Goal: Information Seeking & Learning: Compare options

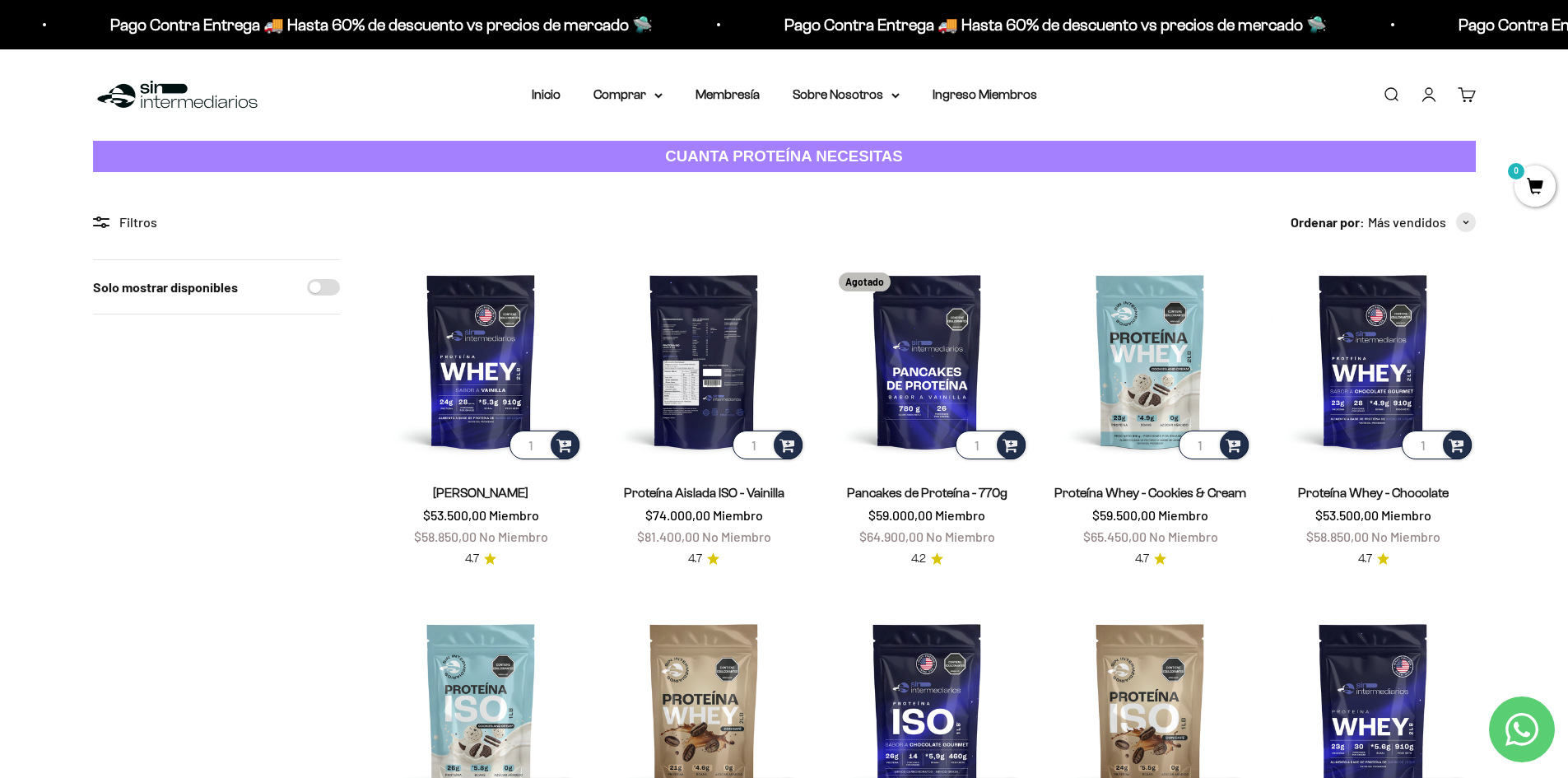
click at [725, 356] on img at bounding box center [704, 361] width 203 height 203
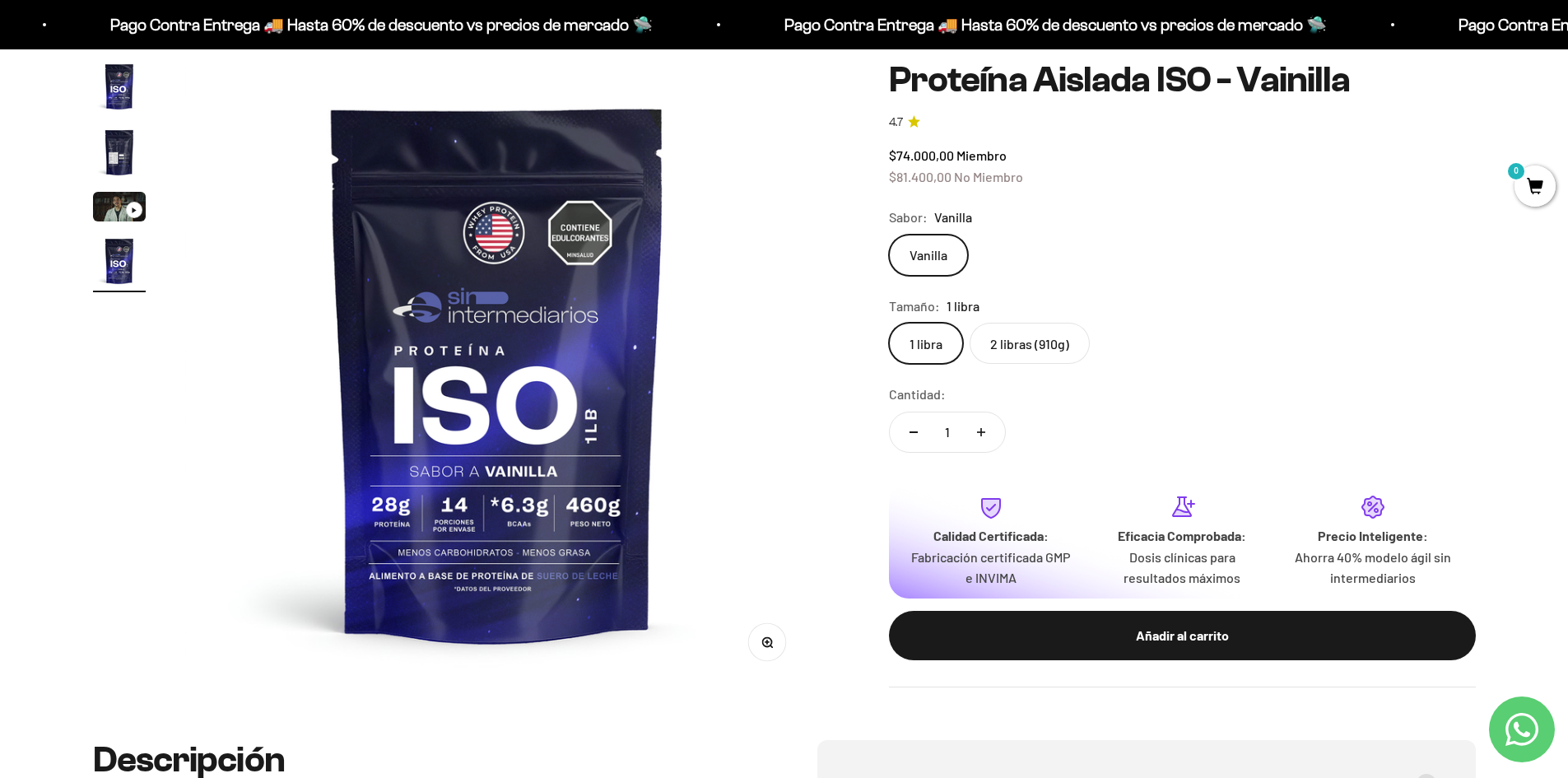
click at [111, 267] on img "Ir al artículo 4" at bounding box center [119, 261] width 53 height 53
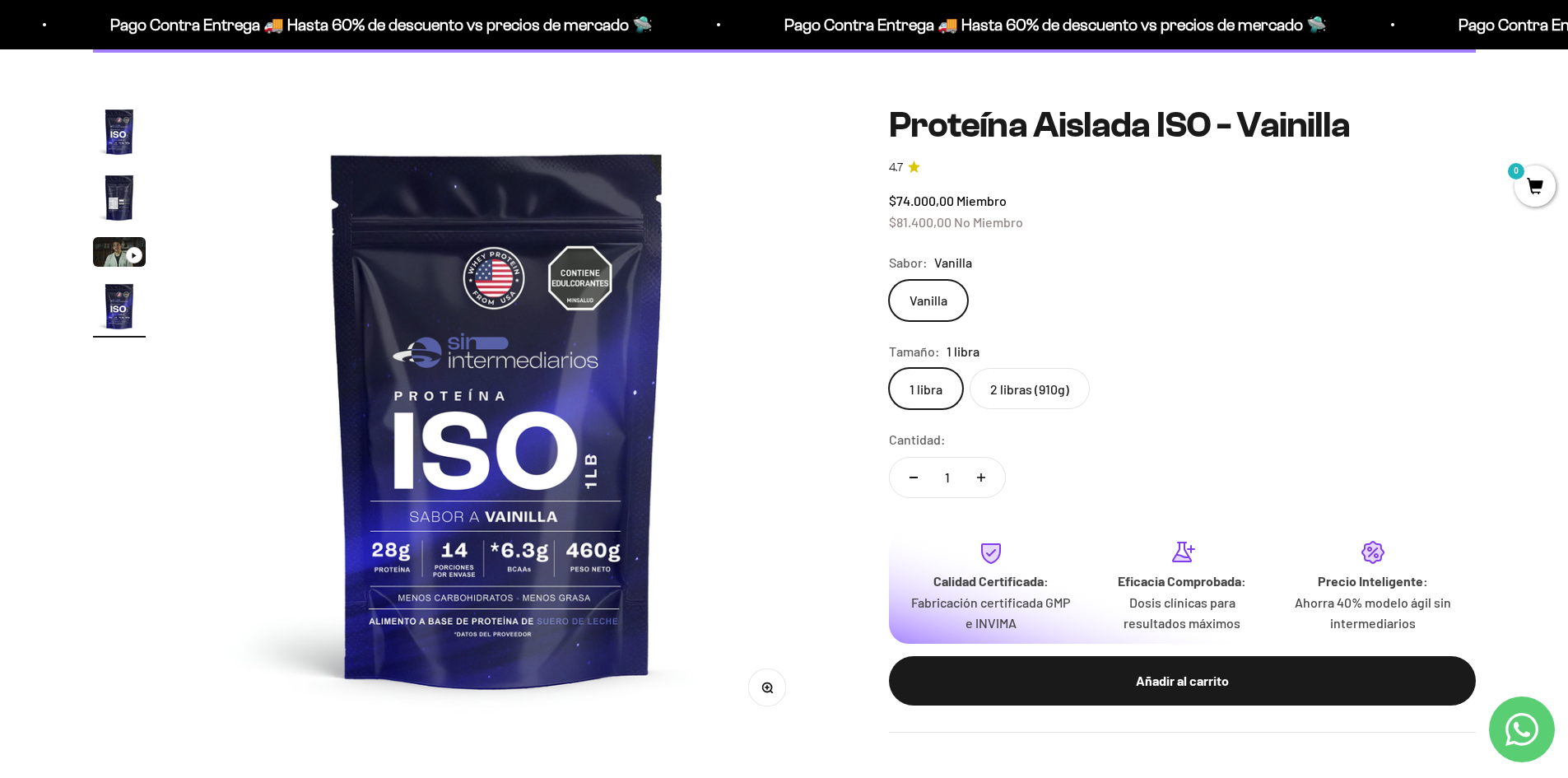
scroll to position [82, 0]
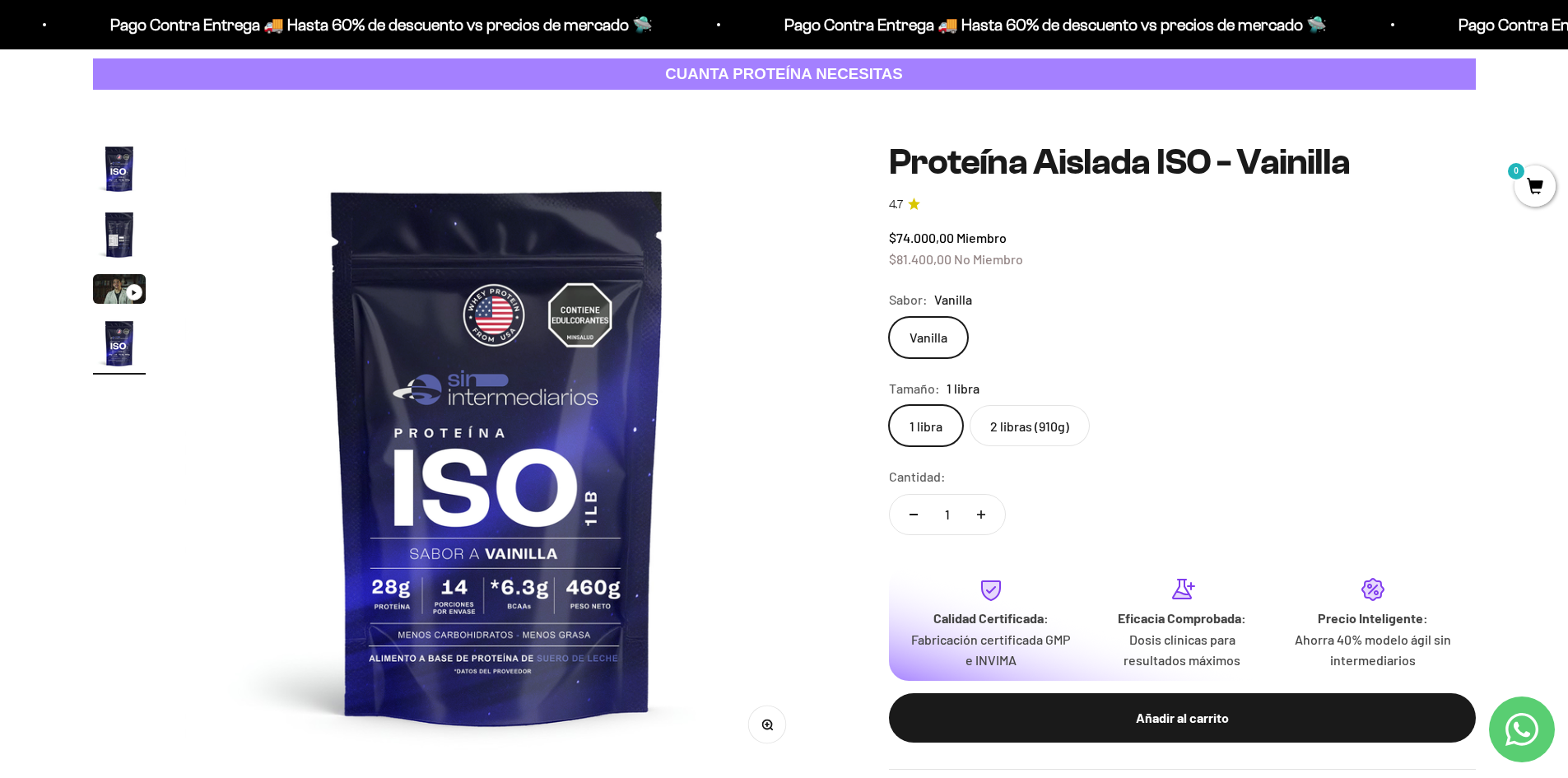
click at [1011, 411] on label "2 libras (910g)" at bounding box center [1029, 426] width 120 height 41
click at [888, 405] on input "2 libras (910g)" at bounding box center [887, 404] width 1 height 1
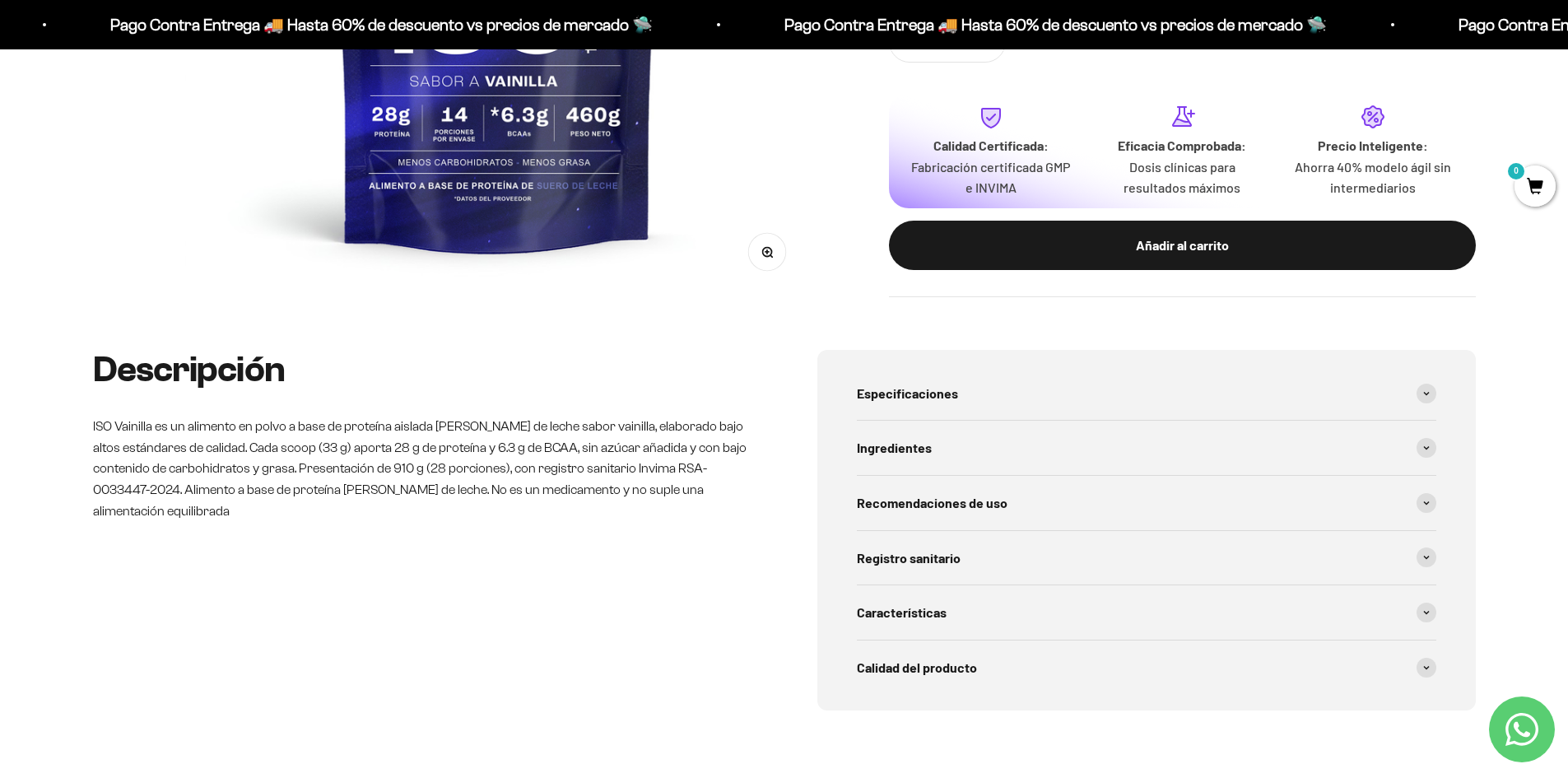
scroll to position [576, 0]
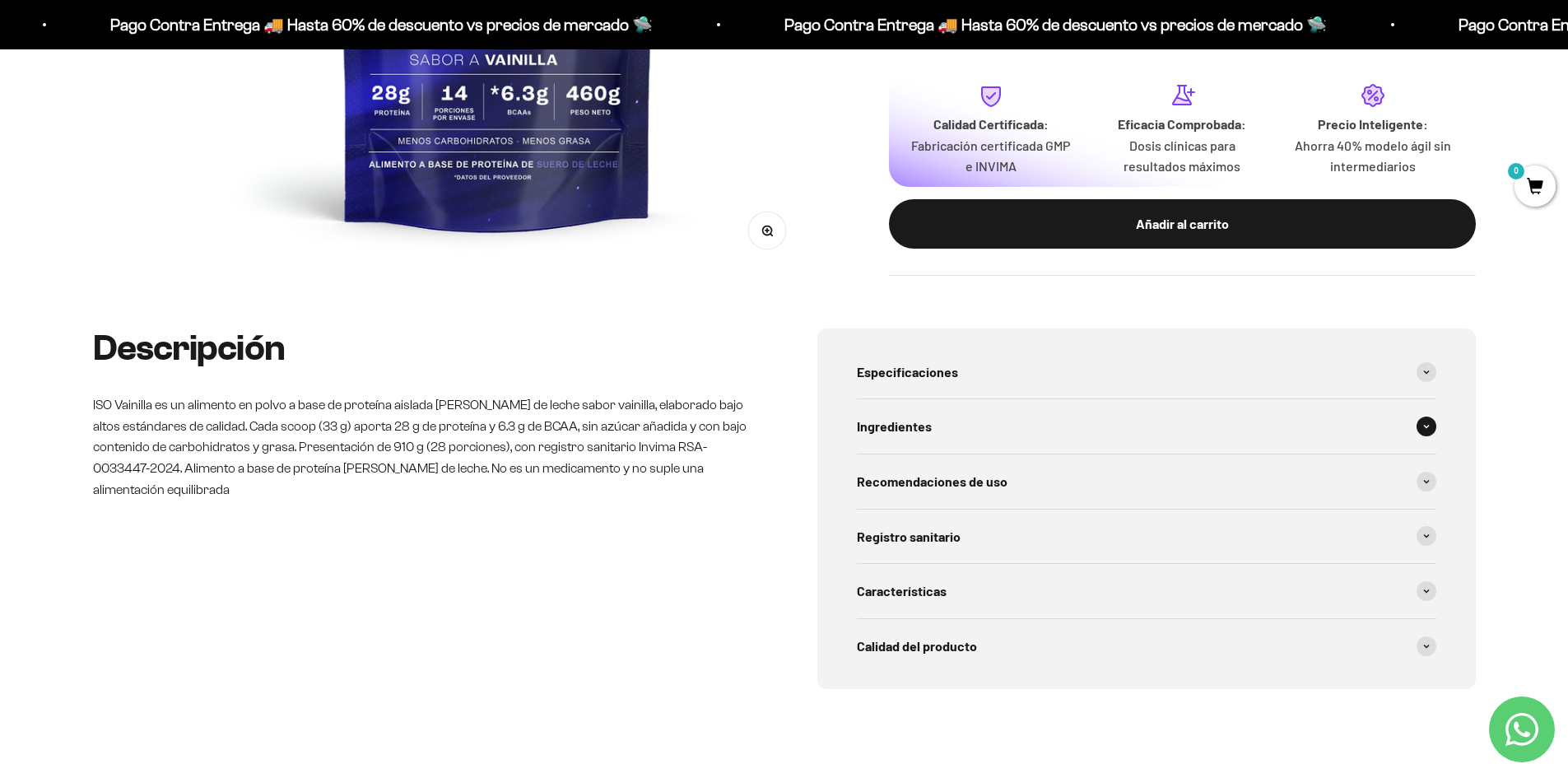
click at [970, 408] on div "Ingredientes" at bounding box center [1145, 427] width 579 height 55
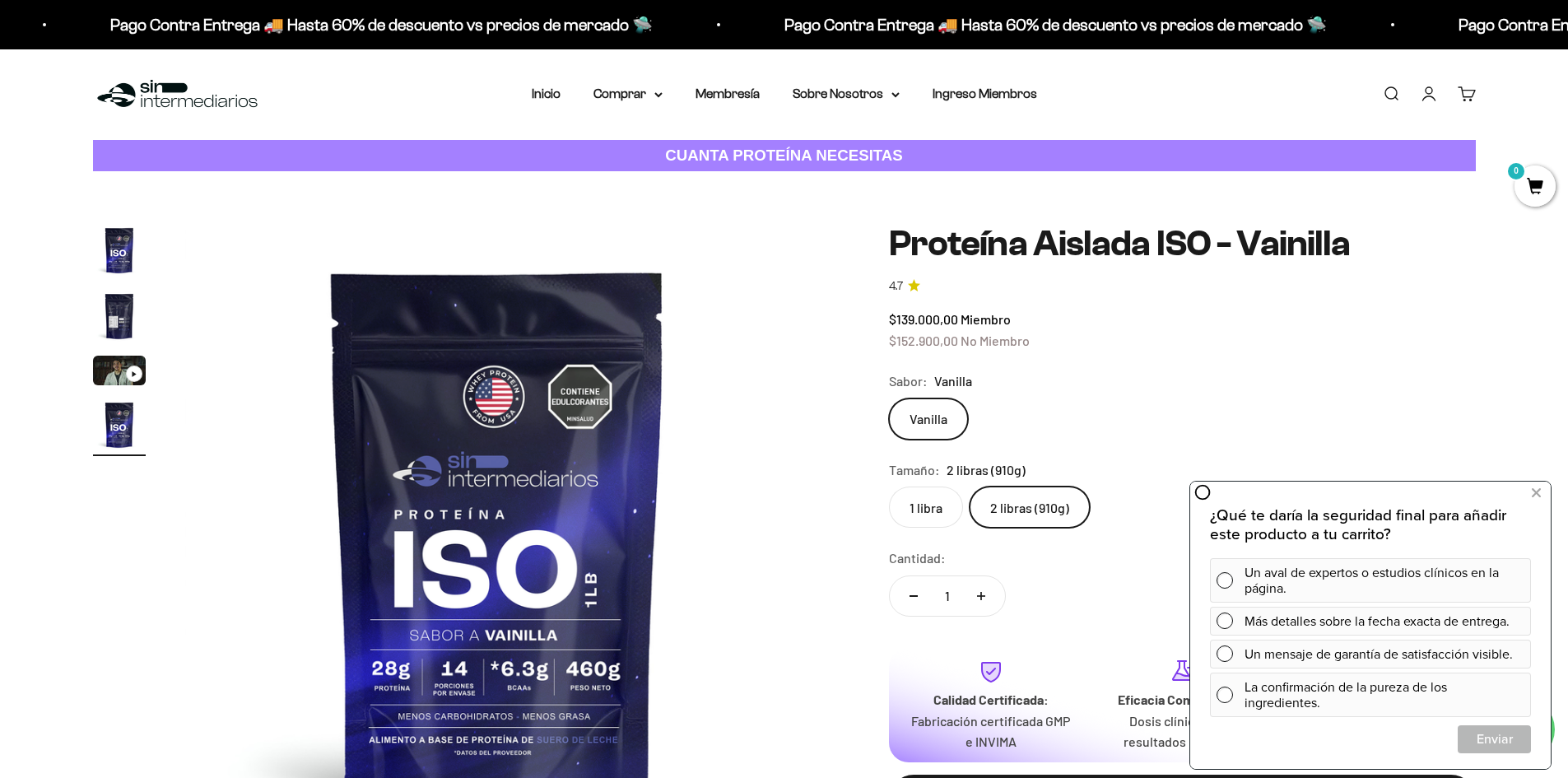
scroll to position [0, 0]
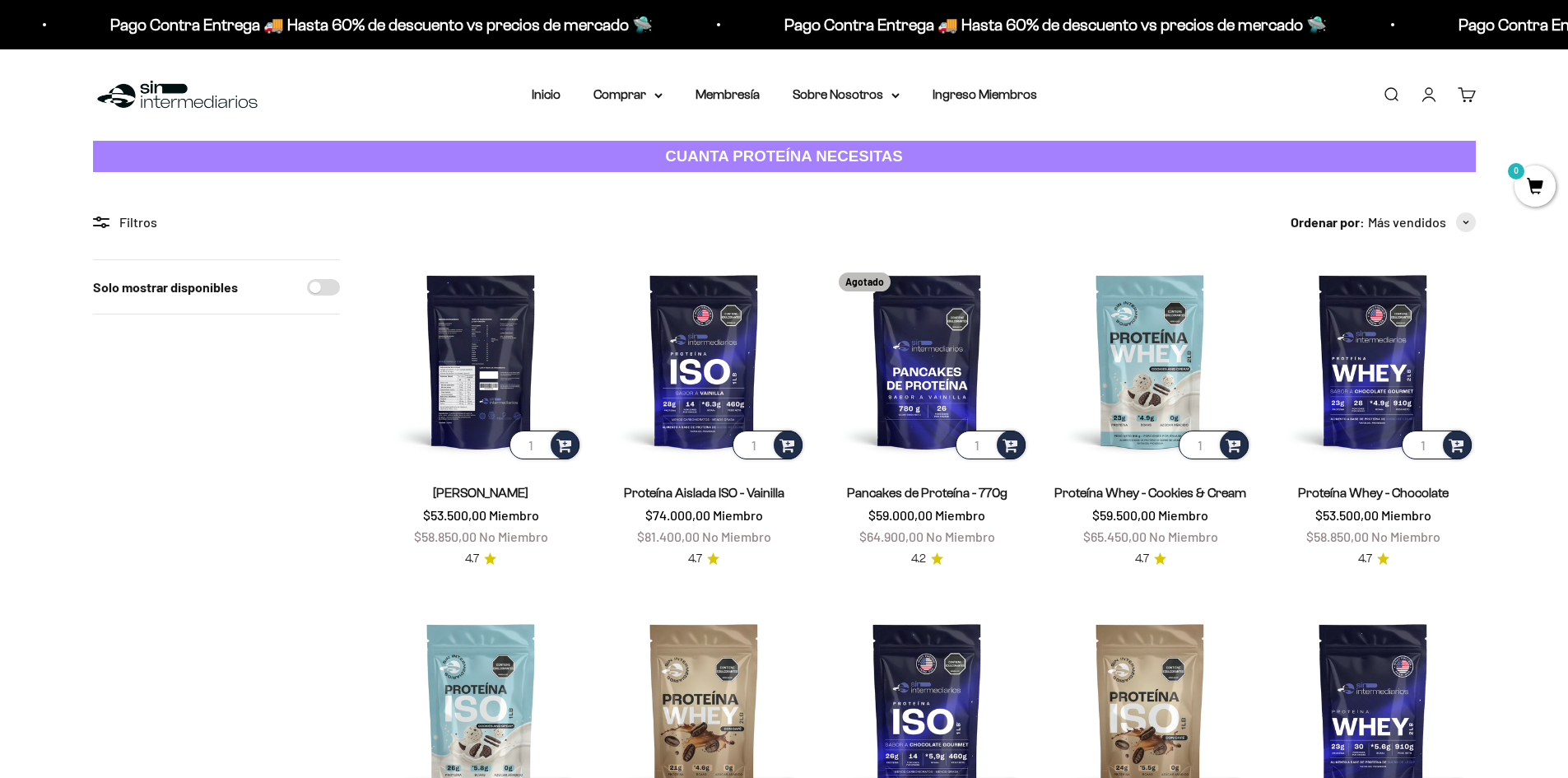
click at [506, 329] on img at bounding box center [481, 361] width 203 height 203
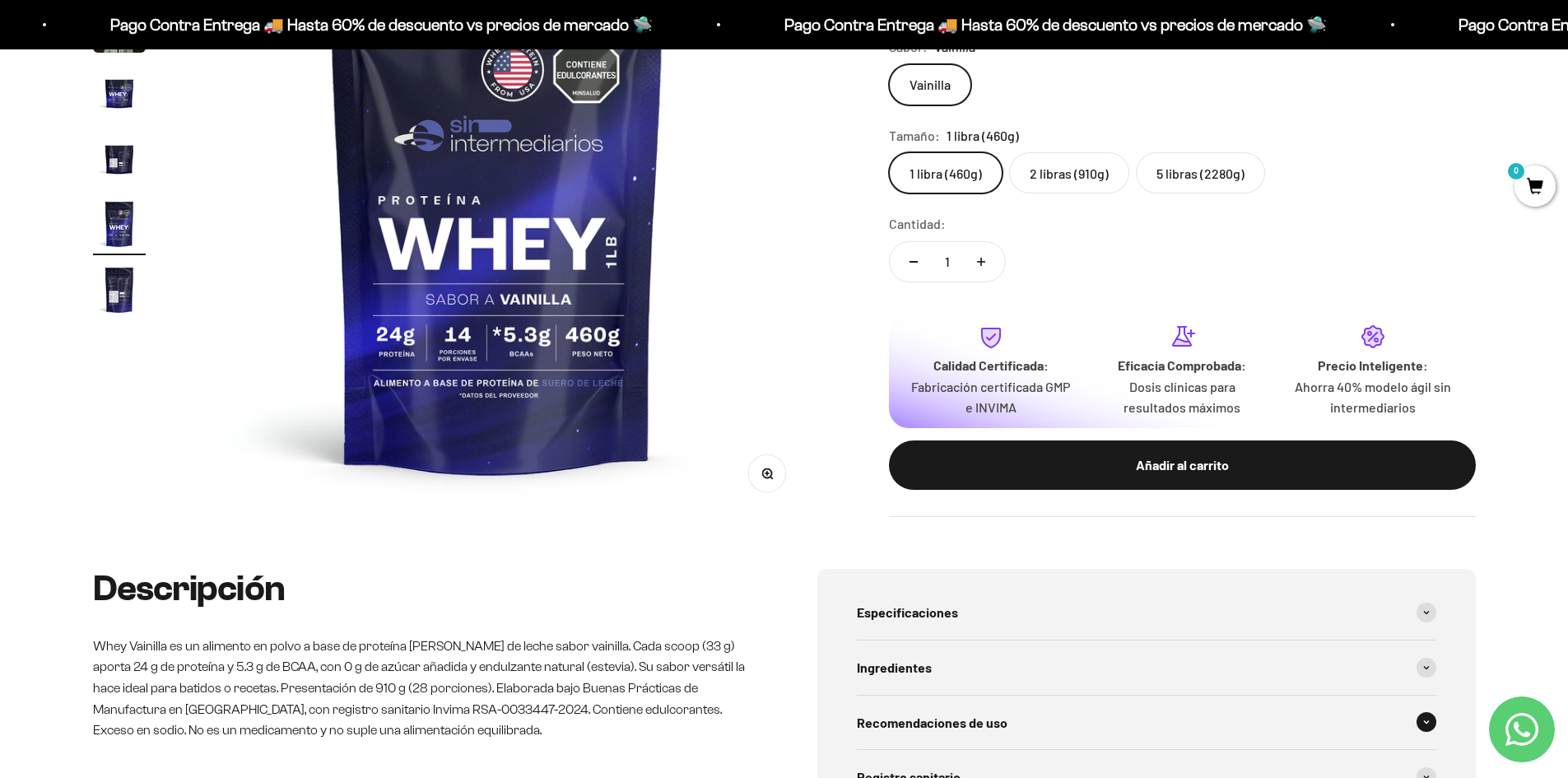
scroll to position [494, 0]
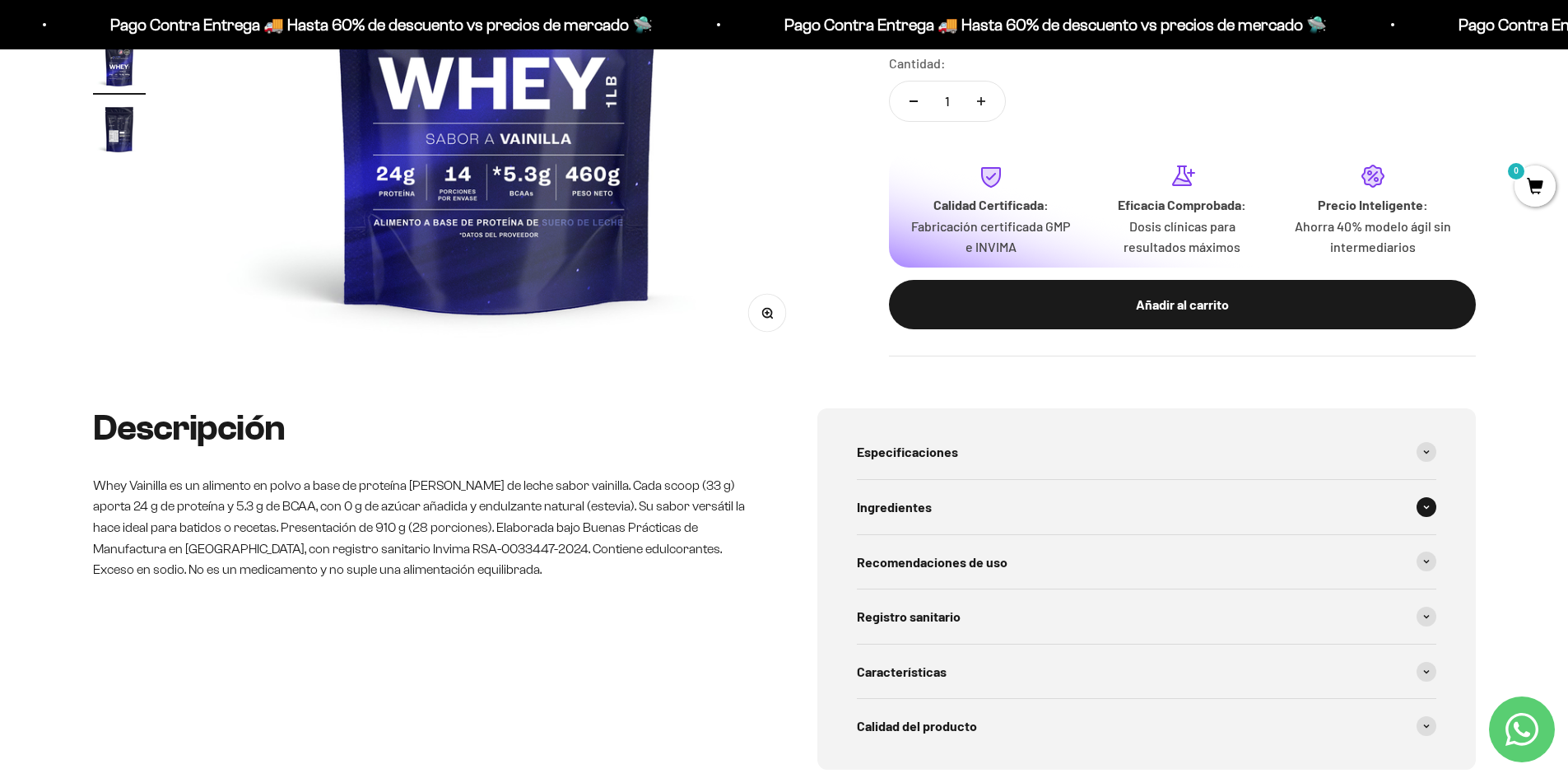
click at [932, 518] on div "Ingredientes" at bounding box center [1145, 507] width 579 height 55
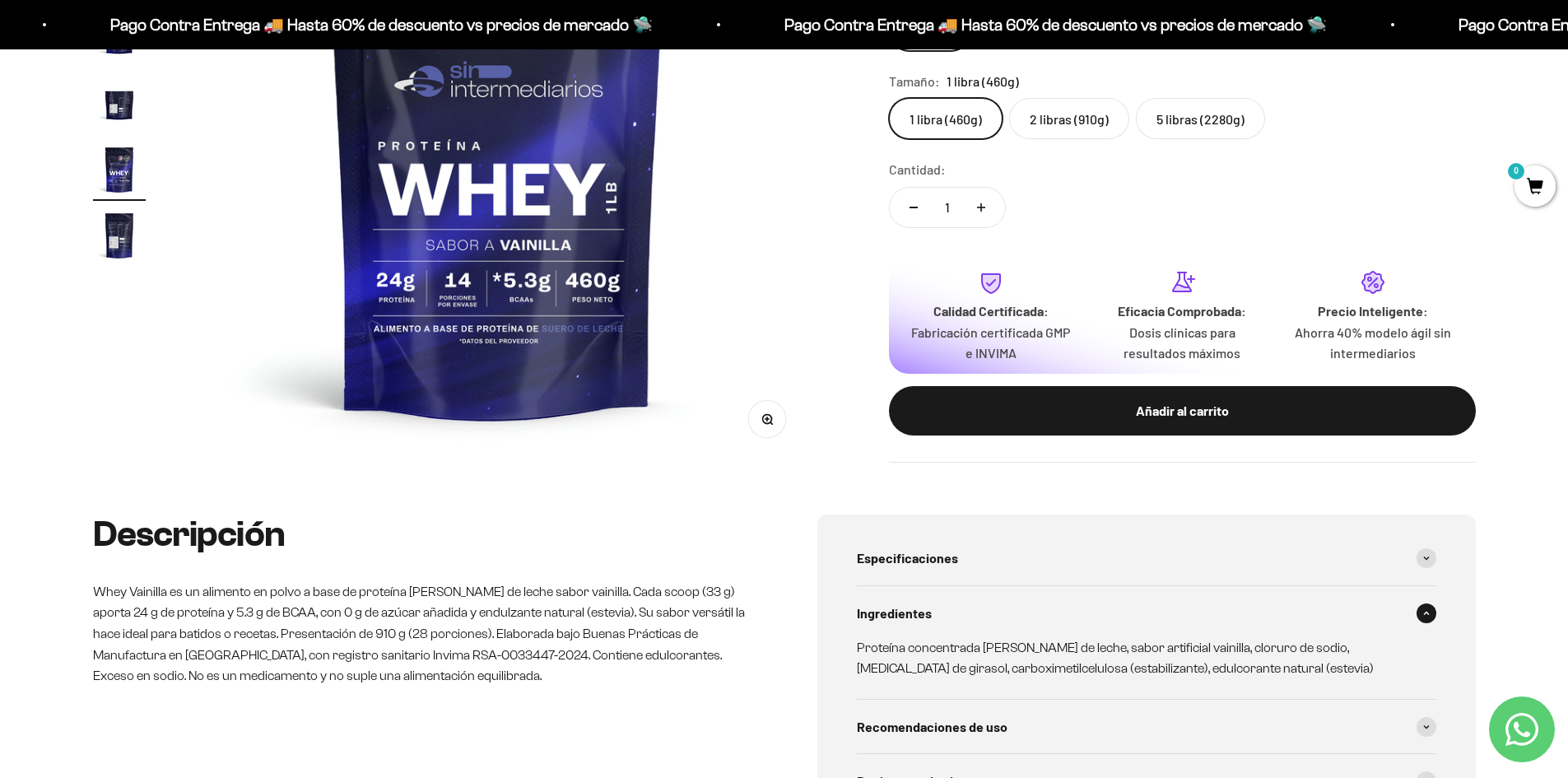
scroll to position [247, 0]
